Goal: Task Accomplishment & Management: Manage account settings

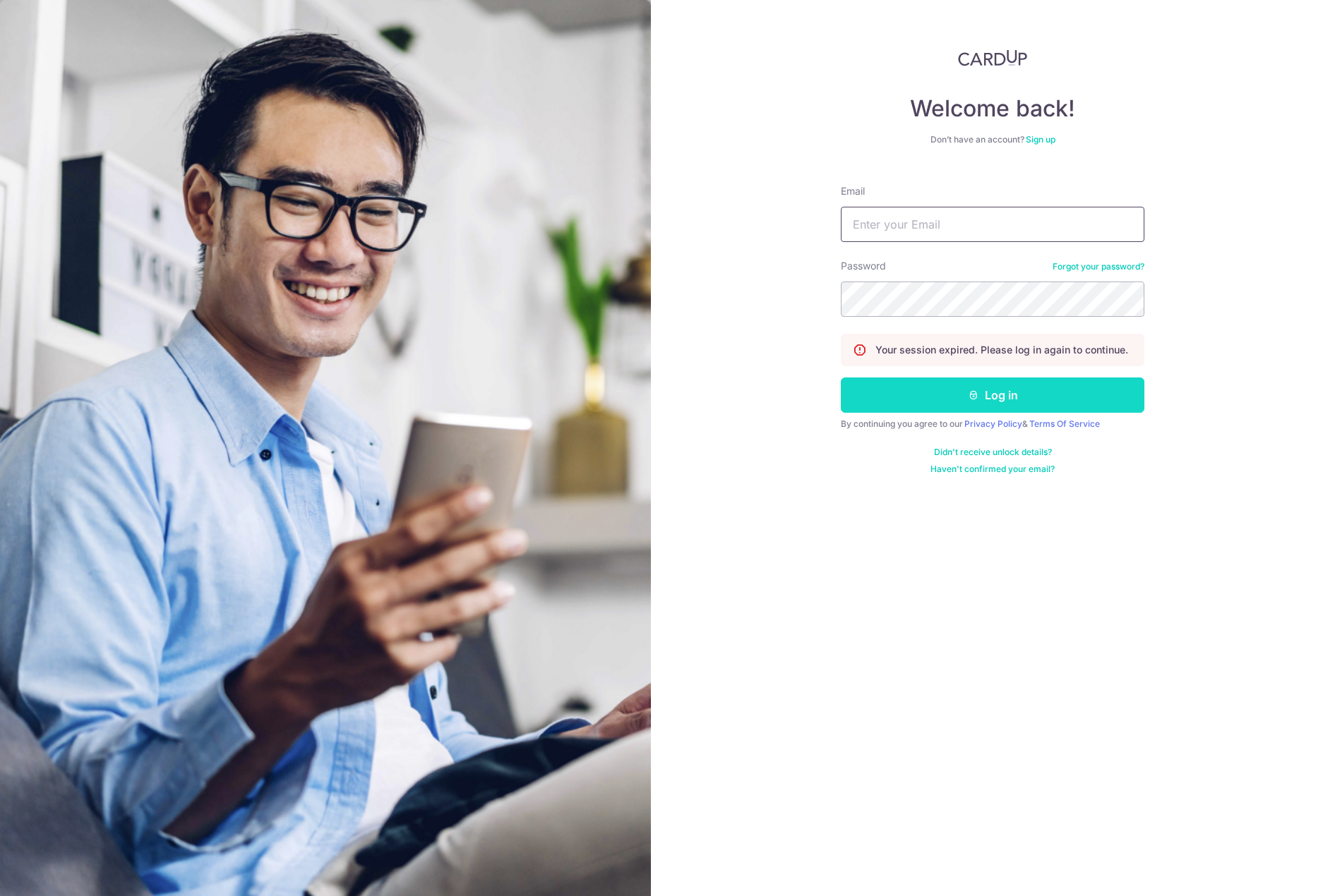
type input "[EMAIL_ADDRESS][DOMAIN_NAME]"
click at [920, 398] on button "Log in" at bounding box center [993, 395] width 303 height 35
